Goal: Task Accomplishment & Management: Manage account settings

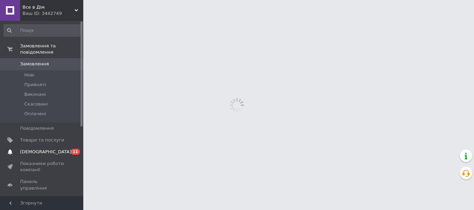
click at [41, 149] on span "[DEMOGRAPHIC_DATA]" at bounding box center [45, 152] width 51 height 6
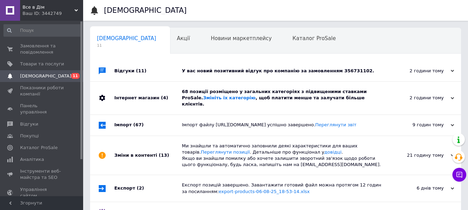
click at [262, 70] on div "У вас новий позитивний відгук про компанію за замовленням 356731102." at bounding box center [283, 71] width 203 height 6
click at [331, 68] on div "У вас новий позитивний відгук про компанію за замовленням 356731102." at bounding box center [283, 71] width 203 height 6
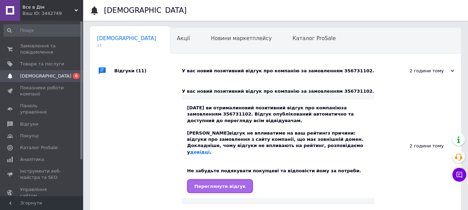
click at [228, 184] on span "Переглянути відгук" at bounding box center [219, 186] width 51 height 5
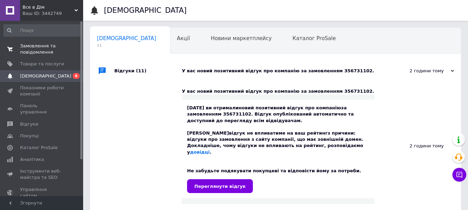
click at [35, 48] on span "Замовлення та повідомлення" at bounding box center [42, 49] width 44 height 12
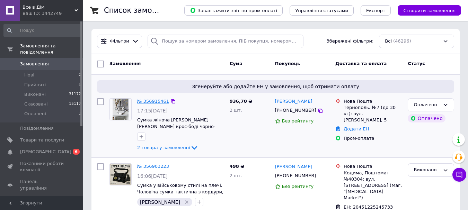
click at [151, 103] on link "№ 356915461" at bounding box center [153, 101] width 32 height 5
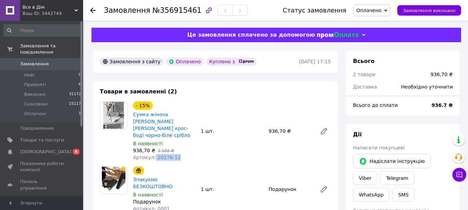
drag, startPoint x: 153, startPoint y: 150, endPoint x: 178, endPoint y: 153, distance: 25.1
click at [178, 154] on div "Артикул: 20276-12" at bounding box center [164, 157] width 62 height 7
copy span "20276-12"
click at [46, 137] on span "Товари та послуги" at bounding box center [42, 140] width 44 height 6
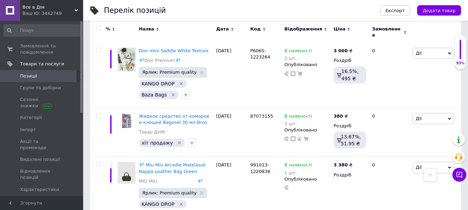
scroll to position [5229, 0]
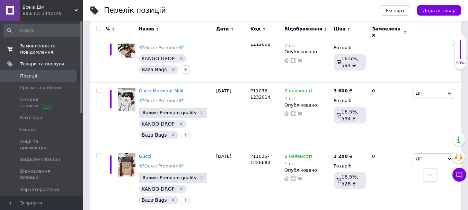
click at [33, 52] on span "Замовлення та повідомлення" at bounding box center [42, 49] width 44 height 12
